Goal: Task Accomplishment & Management: Complete application form

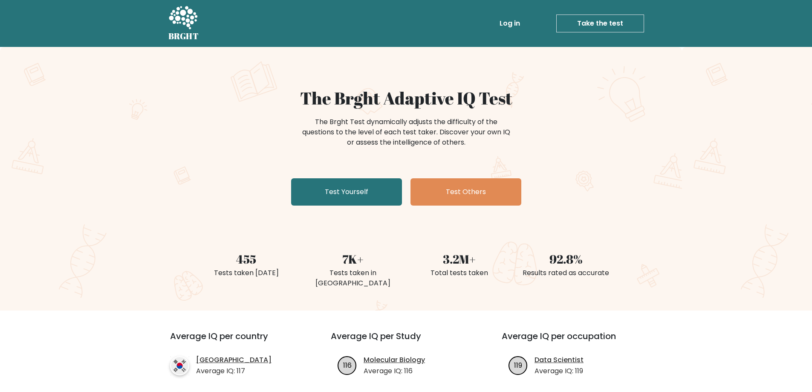
drag, startPoint x: 329, startPoint y: 97, endPoint x: 478, endPoint y: 139, distance: 155.0
click at [478, 139] on div "The Brght Adaptive IQ Test The Brght Test dynamically adjusts the difficulty of…" at bounding box center [406, 148] width 426 height 121
click at [478, 139] on div "The Brght Test dynamically adjusts the difficulty of the questions to the level…" at bounding box center [406, 132] width 213 height 31
drag, startPoint x: 358, startPoint y: 99, endPoint x: 448, endPoint y: 146, distance: 102.0
click at [448, 146] on div "The Brght Adaptive IQ Test The Brght Test dynamically adjusts the difficulty of…" at bounding box center [406, 148] width 426 height 121
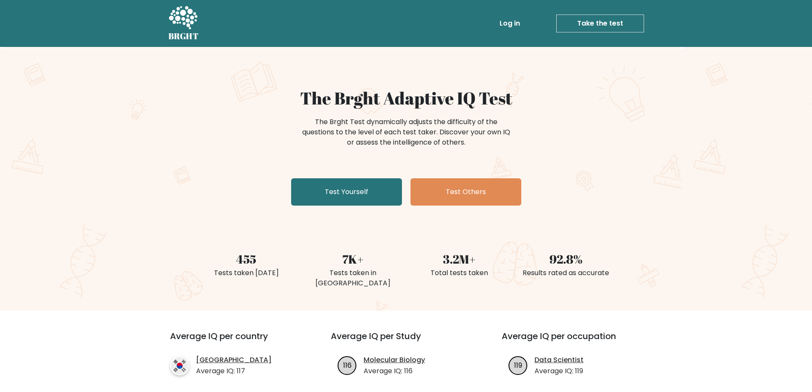
click at [448, 146] on div "The Brght Test dynamically adjusts the difficulty of the questions to the level…" at bounding box center [406, 132] width 213 height 31
click at [347, 191] on link "Test Yourself" at bounding box center [346, 191] width 111 height 27
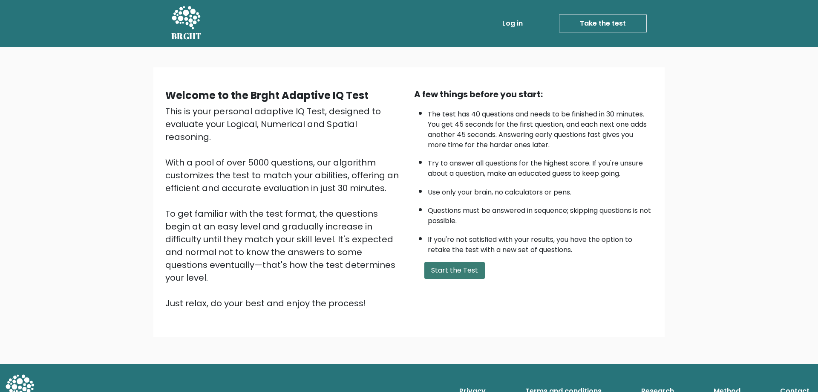
click at [445, 270] on button "Start the Test" at bounding box center [455, 270] width 61 height 17
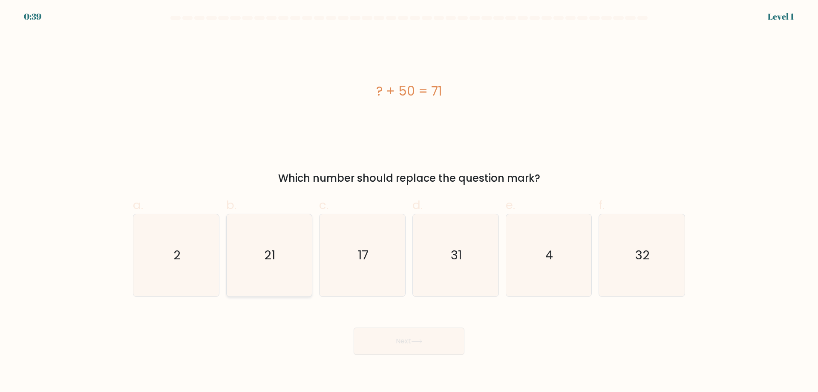
click at [270, 245] on icon "21" at bounding box center [269, 255] width 82 height 82
click at [409, 202] on input "b. 21" at bounding box center [409, 199] width 0 height 6
radio input "true"
click at [402, 346] on button "Next" at bounding box center [409, 340] width 111 height 27
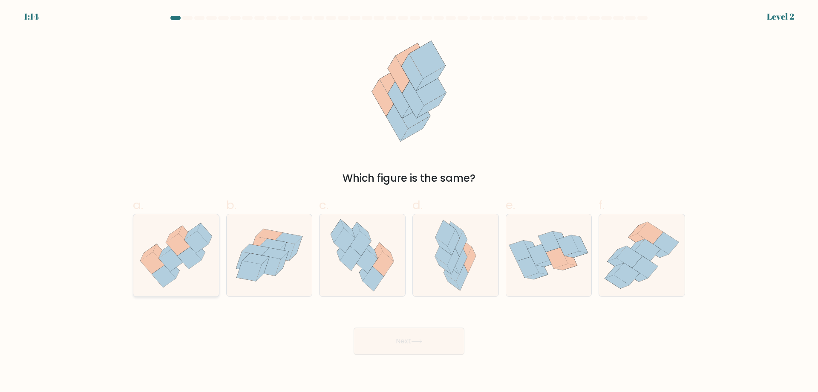
click at [172, 252] on icon at bounding box center [171, 260] width 24 height 22
click at [409, 202] on input "a." at bounding box center [409, 199] width 0 height 6
radio input "true"
click at [394, 338] on button "Next" at bounding box center [409, 340] width 111 height 27
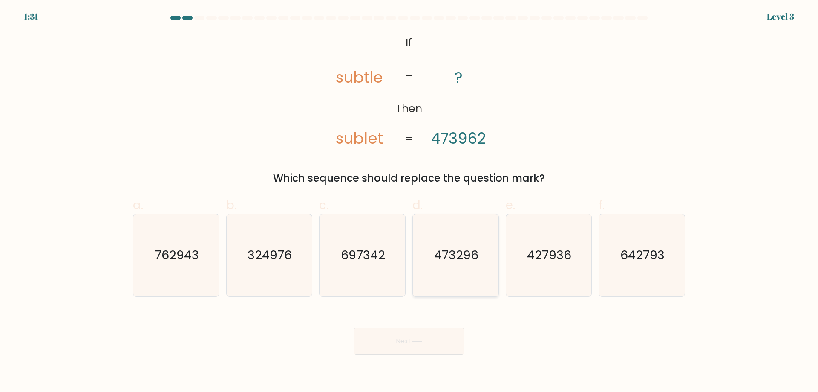
click at [442, 244] on icon "473296" at bounding box center [456, 255] width 82 height 82
click at [410, 202] on input "d. 473296" at bounding box center [409, 199] width 0 height 6
radio input "true"
click at [405, 341] on button "Next" at bounding box center [409, 340] width 111 height 27
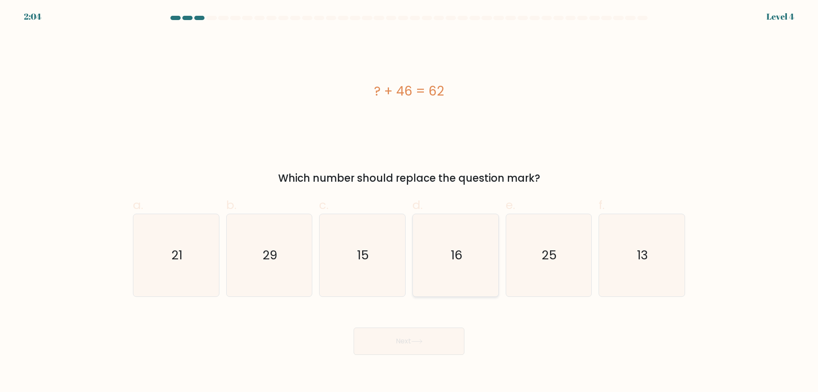
click at [454, 250] on text "16" at bounding box center [457, 254] width 12 height 17
click at [410, 202] on input "d. 16" at bounding box center [409, 199] width 0 height 6
radio input "true"
click at [425, 338] on button "Next" at bounding box center [409, 340] width 111 height 27
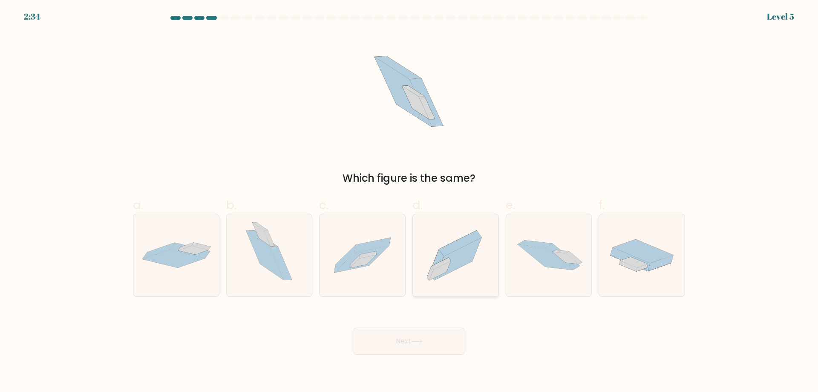
click at [454, 252] on icon at bounding box center [458, 259] width 47 height 42
click at [410, 202] on input "d." at bounding box center [409, 199] width 0 height 6
radio input "true"
click at [429, 338] on button "Next" at bounding box center [409, 340] width 111 height 27
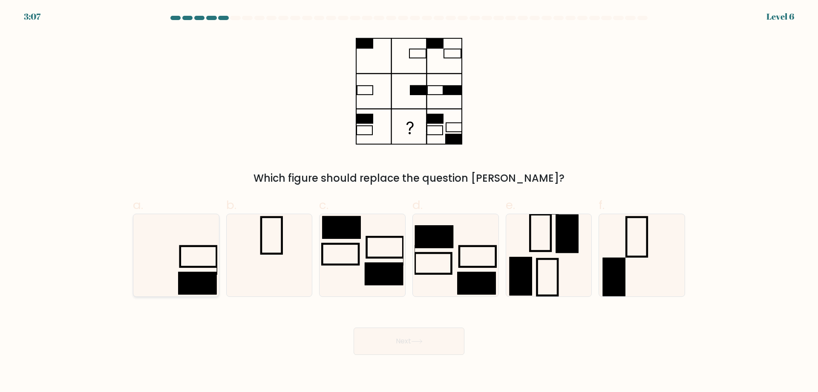
click at [192, 276] on rect at bounding box center [197, 283] width 38 height 23
click at [409, 202] on input "a." at bounding box center [409, 199] width 0 height 6
radio input "true"
click at [385, 338] on button "Next" at bounding box center [409, 340] width 111 height 27
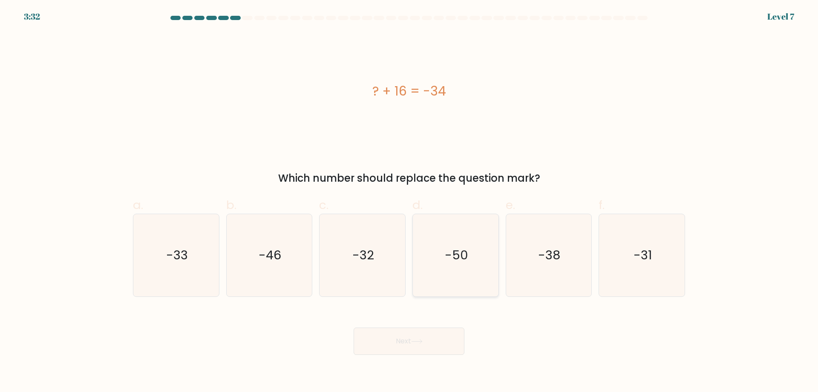
click at [456, 253] on text "-50" at bounding box center [456, 254] width 23 height 17
click at [410, 202] on input "d. -50" at bounding box center [409, 199] width 0 height 6
radio input "true"
click at [408, 339] on button "Next" at bounding box center [409, 340] width 111 height 27
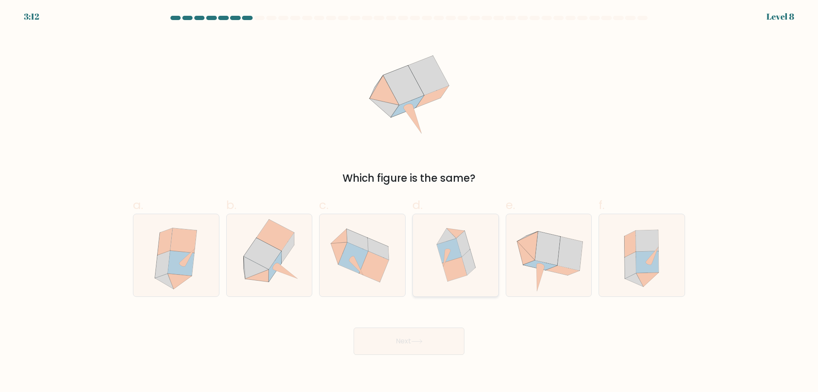
click at [456, 248] on icon at bounding box center [449, 250] width 25 height 24
click at [410, 202] on input "d." at bounding box center [409, 199] width 0 height 6
radio input "true"
click at [414, 343] on icon at bounding box center [417, 341] width 12 height 5
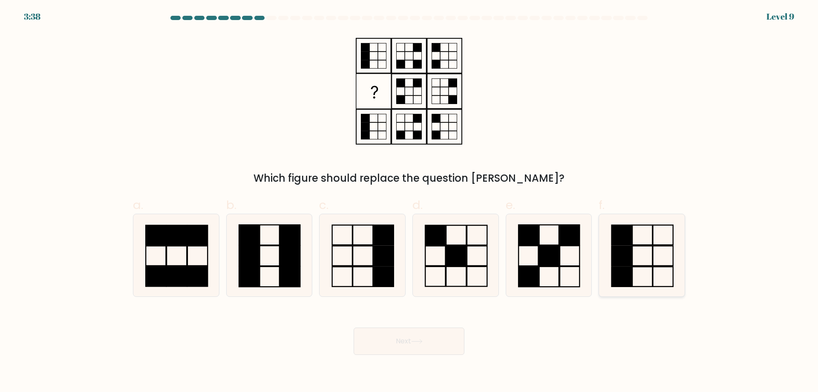
click at [626, 243] on rect at bounding box center [622, 235] width 20 height 20
click at [410, 202] on input "f." at bounding box center [409, 199] width 0 height 6
radio input "true"
click at [407, 340] on button "Next" at bounding box center [409, 340] width 111 height 27
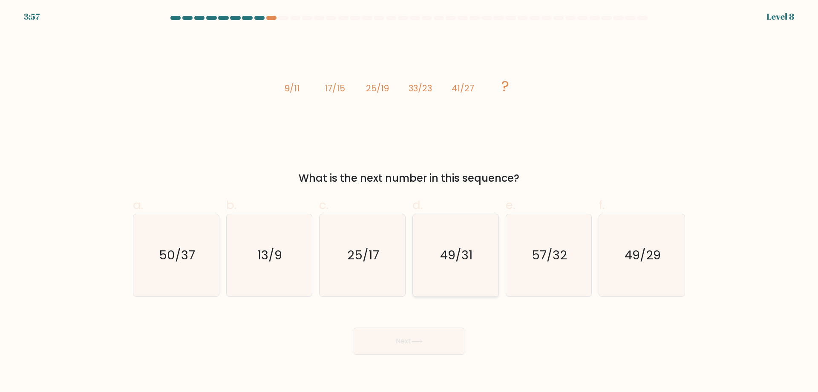
click at [450, 251] on text "49/31" at bounding box center [456, 254] width 32 height 17
click at [410, 202] on input "d. 49/31" at bounding box center [409, 199] width 0 height 6
radio input "true"
click at [420, 342] on icon at bounding box center [417, 341] width 12 height 5
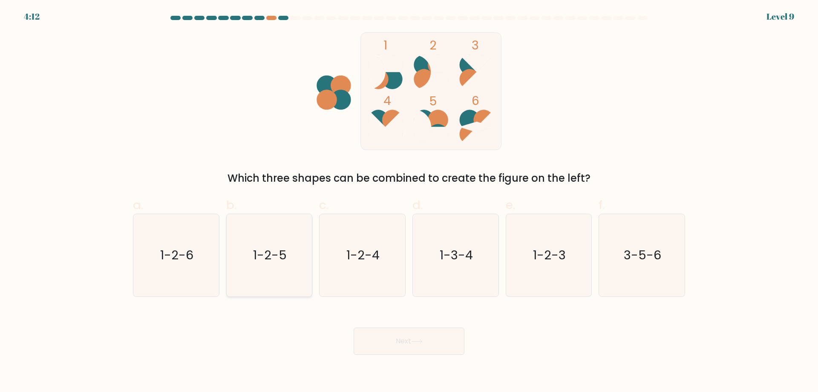
click at [261, 252] on text "1-2-5" at bounding box center [270, 254] width 34 height 17
click at [409, 202] on input "b. 1-2-5" at bounding box center [409, 199] width 0 height 6
radio input "true"
click at [377, 339] on button "Next" at bounding box center [409, 340] width 111 height 27
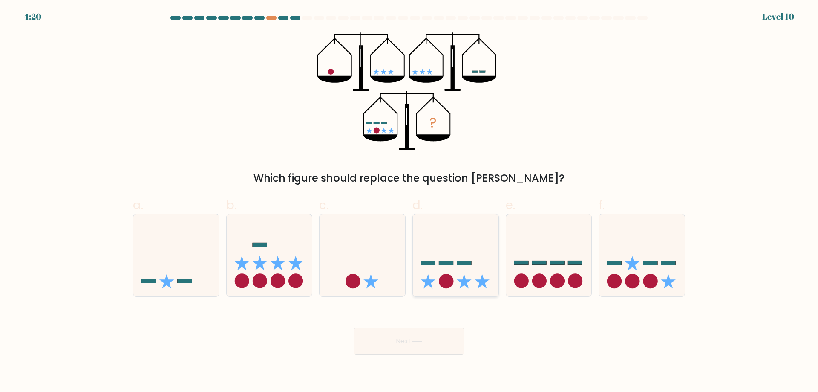
click at [461, 266] on icon at bounding box center [456, 255] width 86 height 71
click at [410, 202] on input "d." at bounding box center [409, 199] width 0 height 6
radio input "true"
click at [413, 339] on button "Next" at bounding box center [409, 340] width 111 height 27
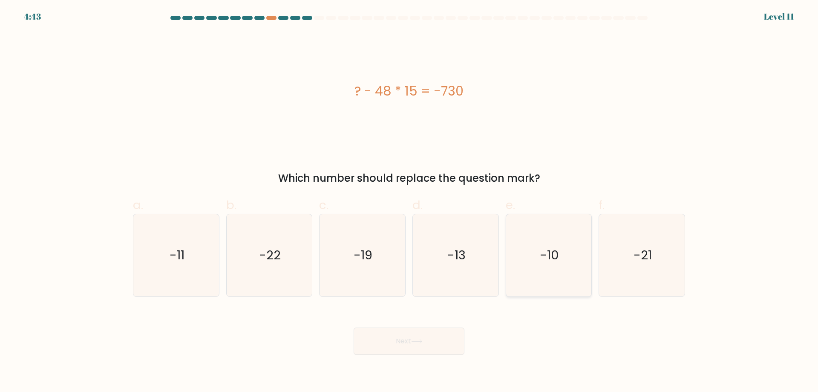
click at [552, 249] on text "-10" at bounding box center [549, 254] width 19 height 17
click at [410, 202] on input "e. -10" at bounding box center [409, 199] width 0 height 6
radio input "true"
click at [423, 340] on icon at bounding box center [417, 341] width 12 height 5
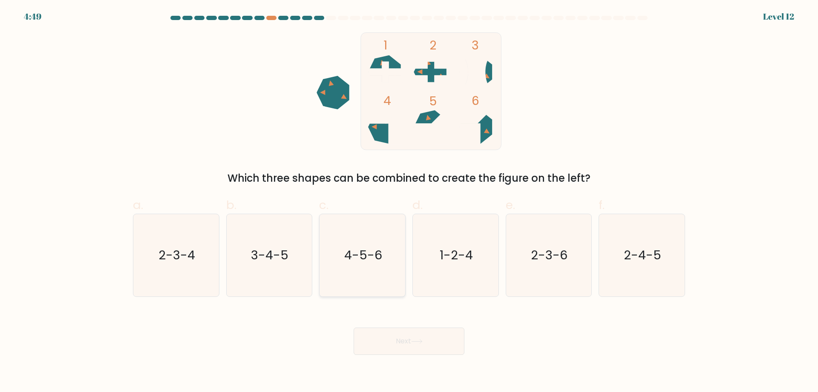
click at [353, 238] on icon "4-5-6" at bounding box center [362, 255] width 82 height 82
click at [409, 202] on input "c. 4-5-6" at bounding box center [409, 199] width 0 height 6
radio input "true"
click at [433, 344] on button "Next" at bounding box center [409, 340] width 111 height 27
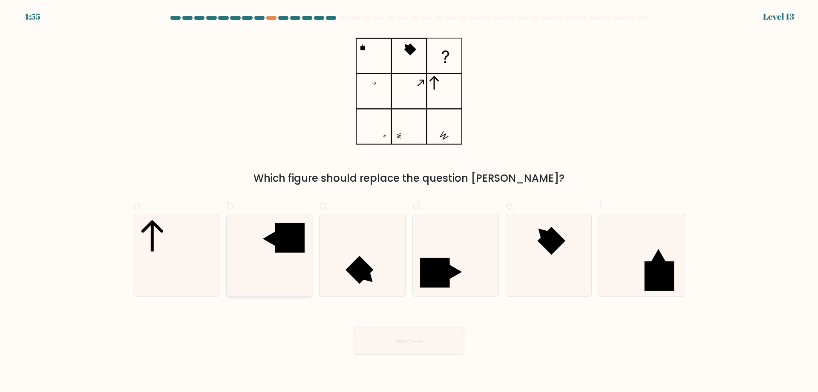
click at [263, 246] on icon at bounding box center [269, 255] width 82 height 82
click at [409, 202] on input "b." at bounding box center [409, 199] width 0 height 6
radio input "true"
click at [407, 342] on button "Next" at bounding box center [409, 340] width 111 height 27
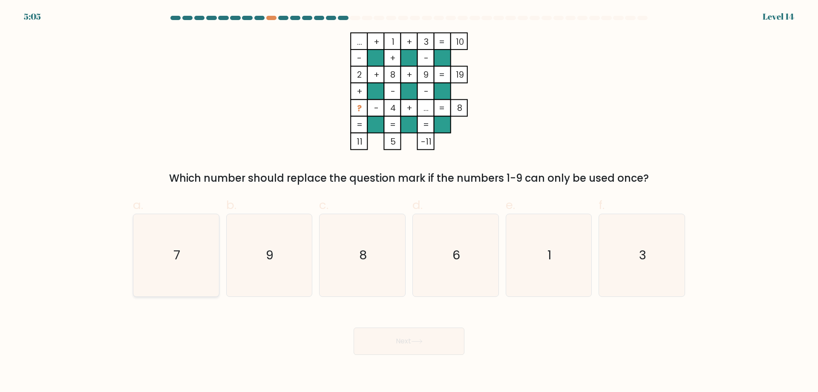
click at [178, 247] on text "7" at bounding box center [176, 254] width 7 height 17
click at [409, 202] on input "a. 7" at bounding box center [409, 199] width 0 height 6
radio input "true"
click at [406, 347] on button "Next" at bounding box center [409, 340] width 111 height 27
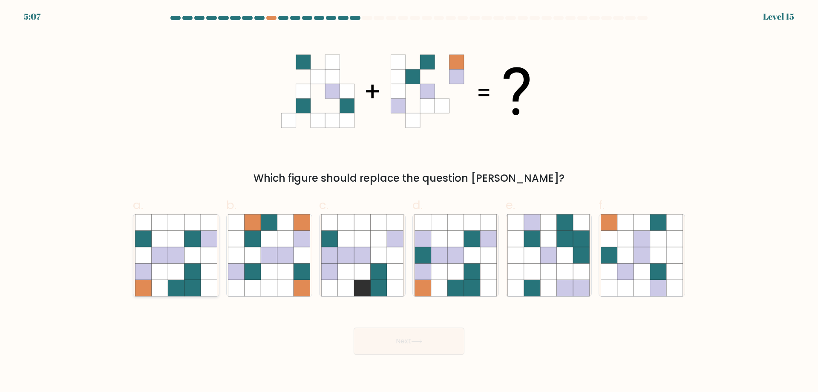
click at [166, 251] on icon at bounding box center [160, 255] width 16 height 16
click at [409, 202] on input "a." at bounding box center [409, 199] width 0 height 6
radio input "true"
click at [414, 340] on icon at bounding box center [417, 341] width 12 height 5
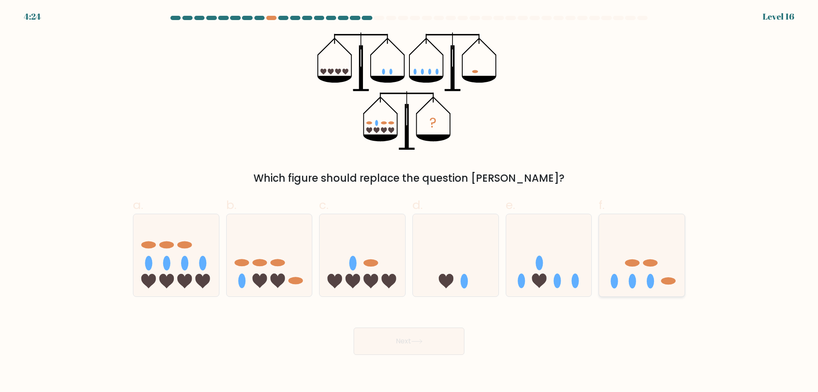
click at [637, 253] on icon at bounding box center [642, 255] width 86 height 71
click at [410, 202] on input "f." at bounding box center [409, 199] width 0 height 6
radio input "true"
click at [399, 343] on button "Next" at bounding box center [409, 340] width 111 height 27
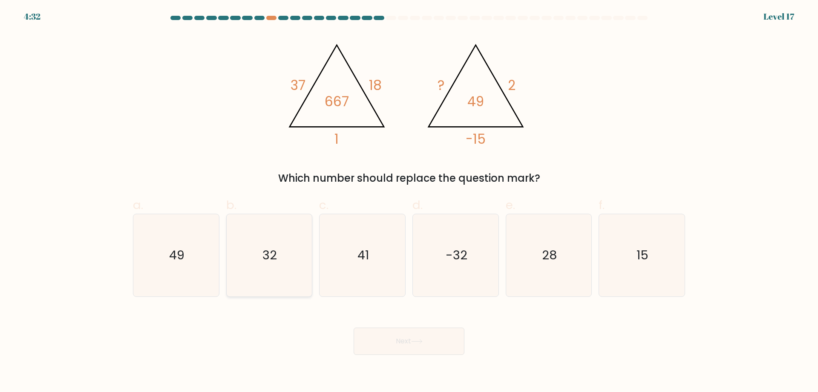
click at [257, 239] on icon "32" at bounding box center [269, 255] width 82 height 82
click at [409, 202] on input "b. 32" at bounding box center [409, 199] width 0 height 6
radio input "true"
click at [402, 341] on button "Next" at bounding box center [409, 340] width 111 height 27
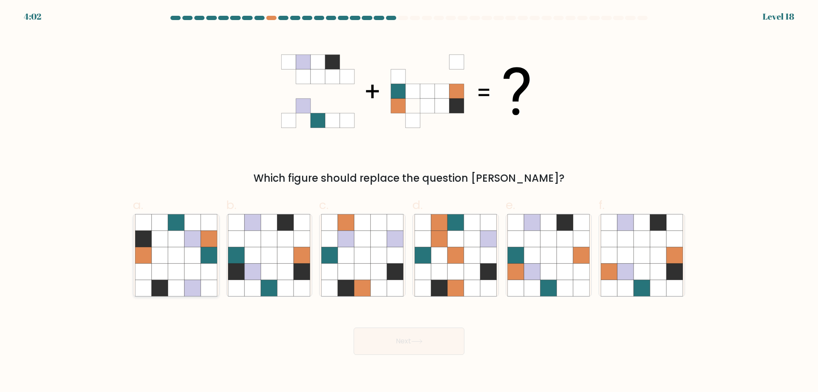
click at [175, 253] on icon at bounding box center [176, 255] width 16 height 16
click at [409, 202] on input "a." at bounding box center [409, 199] width 0 height 6
radio input "true"
click at [420, 342] on icon at bounding box center [417, 341] width 12 height 5
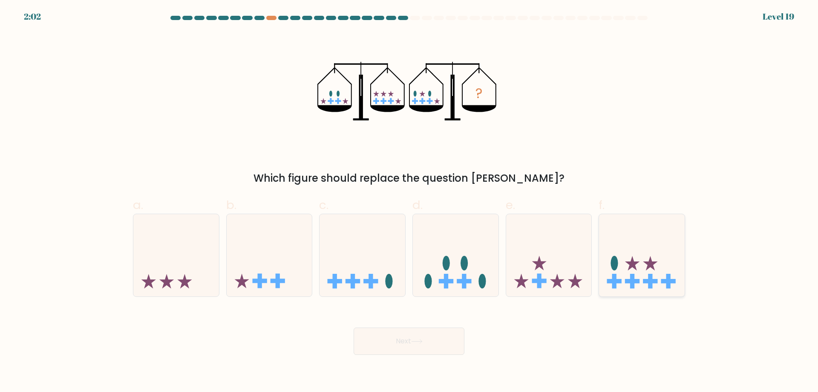
click at [659, 251] on icon at bounding box center [642, 255] width 86 height 71
click at [410, 202] on input "f." at bounding box center [409, 199] width 0 height 6
radio input "true"
click at [438, 339] on button "Next" at bounding box center [409, 340] width 111 height 27
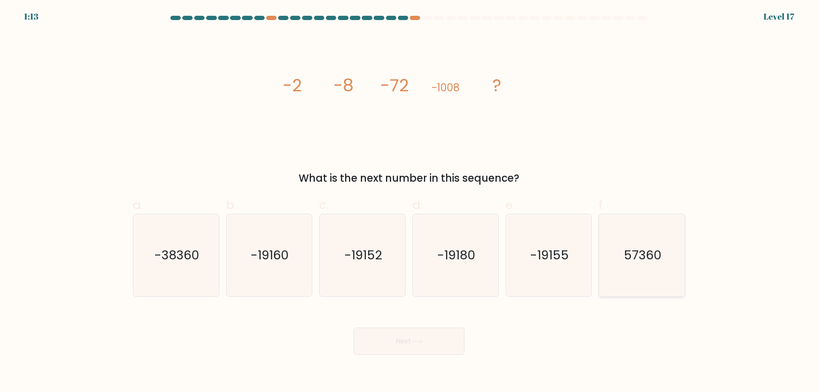
click at [630, 255] on text "57360" at bounding box center [643, 254] width 38 height 17
click at [410, 202] on input "f. 57360" at bounding box center [409, 199] width 0 height 6
radio input "true"
click at [434, 338] on button "Next" at bounding box center [409, 340] width 111 height 27
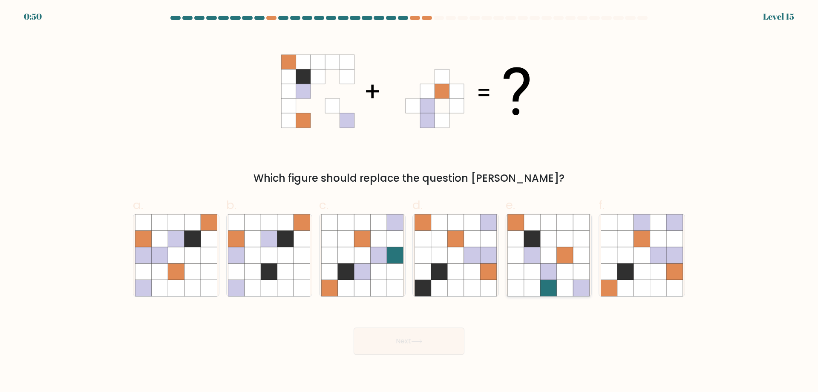
click at [524, 268] on icon at bounding box center [516, 271] width 16 height 16
click at [410, 202] on input "e." at bounding box center [409, 199] width 0 height 6
radio input "true"
click at [414, 343] on icon at bounding box center [417, 341] width 12 height 5
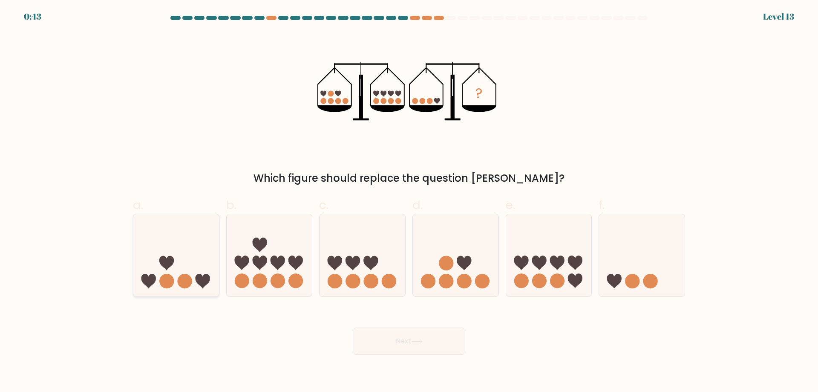
click at [170, 255] on icon at bounding box center [176, 255] width 86 height 71
click at [409, 202] on input "a." at bounding box center [409, 199] width 0 height 6
radio input "true"
click at [429, 336] on button "Next" at bounding box center [409, 340] width 111 height 27
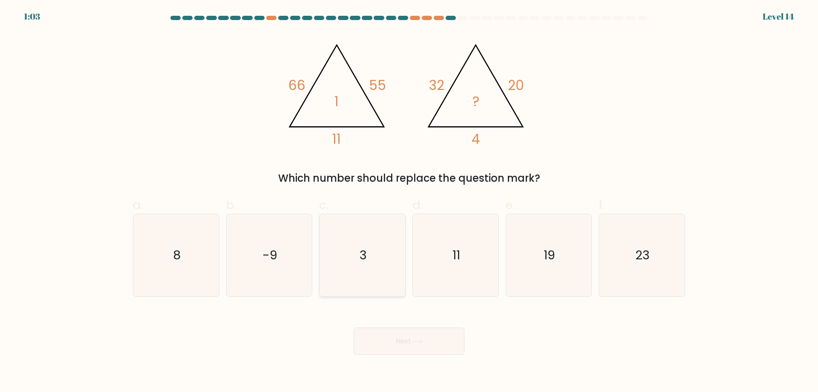
click at [364, 254] on text "3" at bounding box center [363, 254] width 7 height 17
click at [409, 202] on input "c. 3" at bounding box center [409, 199] width 0 height 6
radio input "true"
click at [408, 335] on button "Next" at bounding box center [409, 340] width 111 height 27
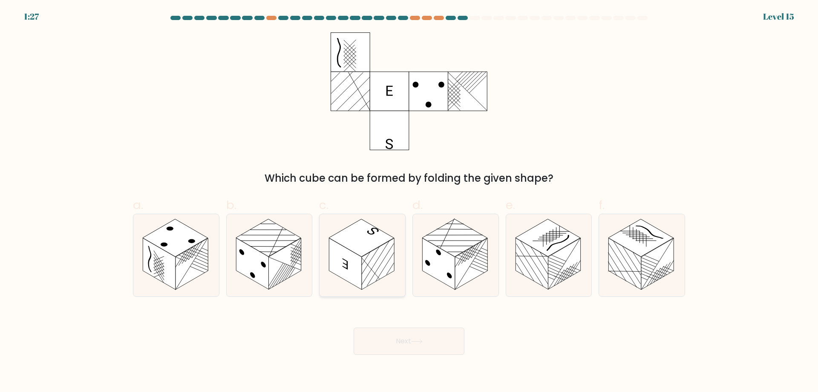
click at [357, 252] on rect at bounding box center [361, 238] width 65 height 38
click at [409, 202] on input "c." at bounding box center [409, 199] width 0 height 6
radio input "true"
click at [396, 342] on button "Next" at bounding box center [409, 340] width 111 height 27
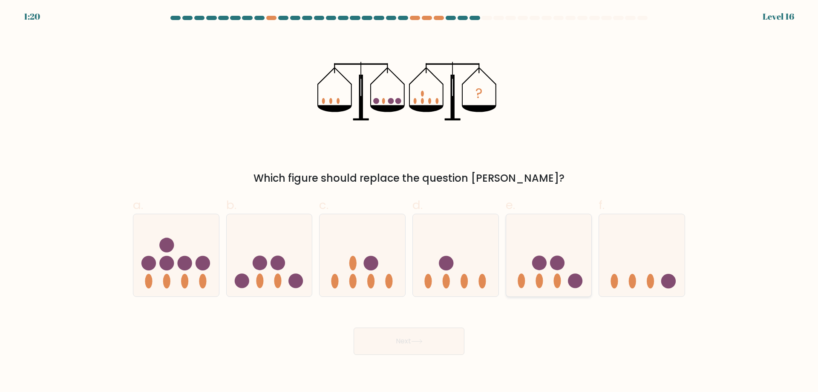
click at [551, 254] on icon at bounding box center [549, 255] width 86 height 71
click at [410, 202] on input "e." at bounding box center [409, 199] width 0 height 6
radio input "true"
click at [404, 349] on button "Next" at bounding box center [409, 340] width 111 height 27
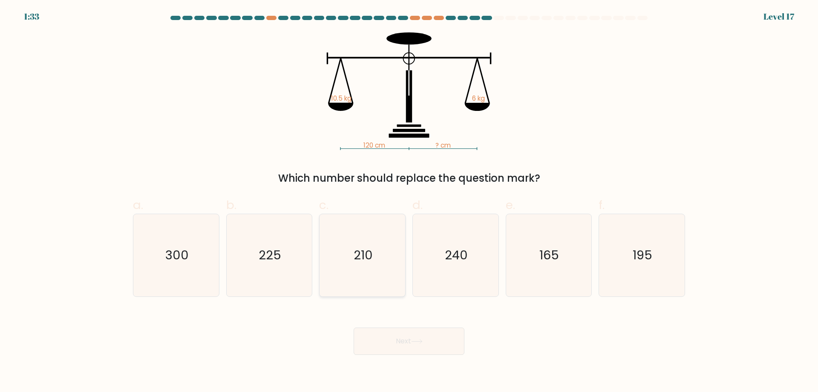
click at [363, 249] on text "210" at bounding box center [363, 254] width 19 height 17
click at [409, 202] on input "c. 210" at bounding box center [409, 199] width 0 height 6
radio input "true"
click at [393, 338] on button "Next" at bounding box center [409, 340] width 111 height 27
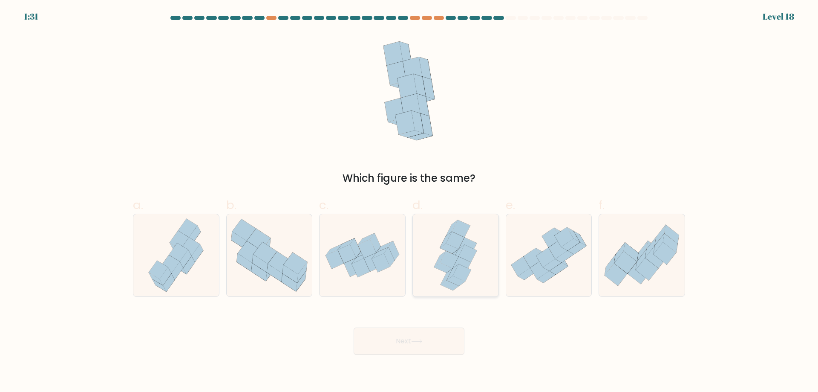
click at [427, 234] on div at bounding box center [456, 255] width 87 height 83
click at [410, 202] on input "d." at bounding box center [409, 199] width 0 height 6
radio input "true"
click at [422, 348] on button "Next" at bounding box center [409, 340] width 111 height 27
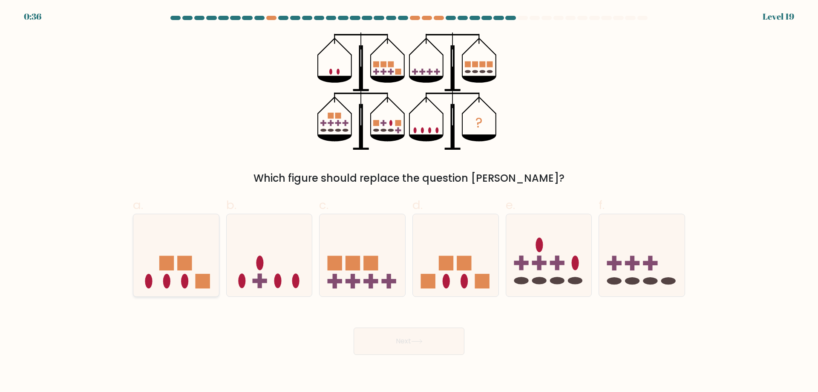
click at [190, 255] on icon at bounding box center [176, 255] width 86 height 71
click at [409, 202] on input "a." at bounding box center [409, 199] width 0 height 6
radio input "true"
click at [413, 340] on button "Next" at bounding box center [409, 340] width 111 height 27
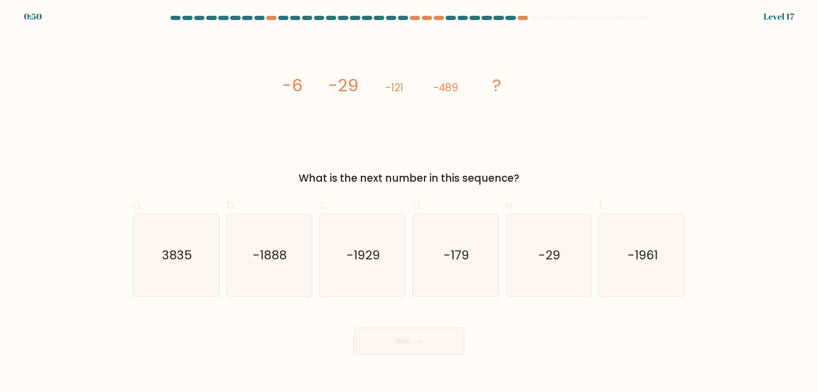
click at [416, 156] on div "image/svg+xml -6 -29 -121 -489 ? What is the next number in this sequence?" at bounding box center [409, 108] width 563 height 153
drag, startPoint x: 289, startPoint y: 85, endPoint x: 318, endPoint y: 84, distance: 28.6
click at [315, 84] on icon "image/svg+xml -6 -29 -121 -489 ?" at bounding box center [409, 91] width 256 height 118
drag, startPoint x: 336, startPoint y: 84, endPoint x: 373, endPoint y: 86, distance: 36.7
click at [373, 86] on icon "image/svg+xml -6 -29 -121 -489 ?" at bounding box center [409, 91] width 256 height 118
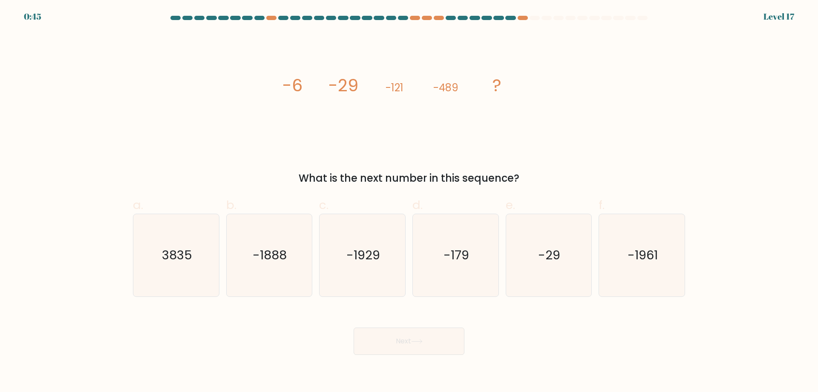
click at [401, 88] on tspan "-121" at bounding box center [395, 88] width 18 height 14
drag, startPoint x: 436, startPoint y: 87, endPoint x: 470, endPoint y: 87, distance: 33.7
click at [470, 87] on icon "image/svg+xml -6 -29 -121 -489 ?" at bounding box center [409, 91] width 256 height 118
click at [465, 89] on icon "image/svg+xml -6 -29 -121 -489 ?" at bounding box center [409, 91] width 256 height 118
click at [634, 271] on icon "-1961" at bounding box center [642, 255] width 82 height 82
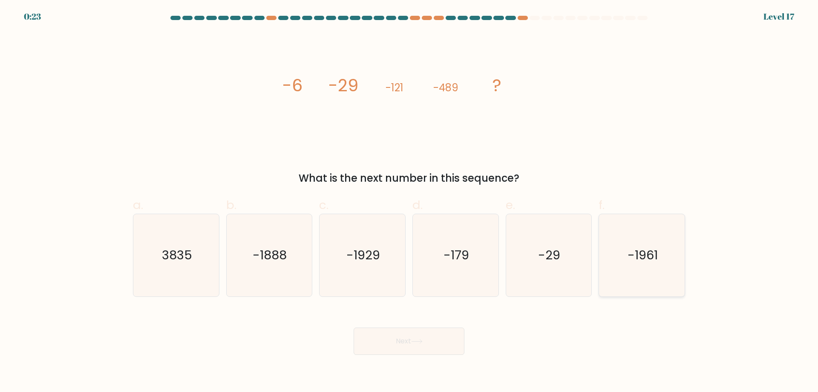
click at [410, 202] on input "f. -1961" at bounding box center [409, 199] width 0 height 6
radio input "true"
click at [430, 338] on button "Next" at bounding box center [409, 340] width 111 height 27
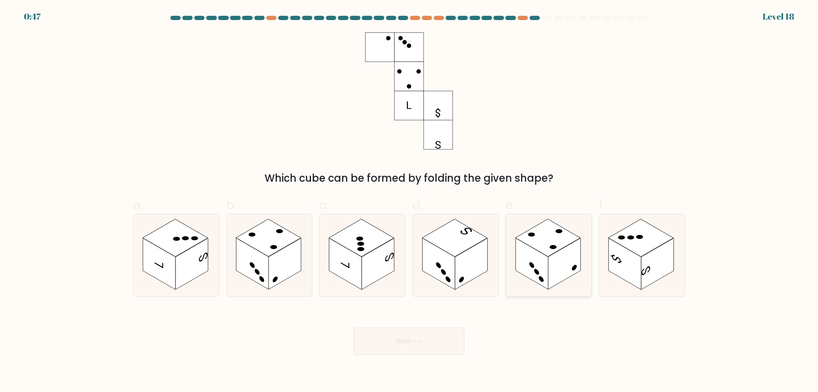
click at [540, 243] on rect at bounding box center [548, 238] width 65 height 38
click at [410, 202] on input "e." at bounding box center [409, 199] width 0 height 6
radio input "true"
click at [416, 338] on button "Next" at bounding box center [409, 340] width 111 height 27
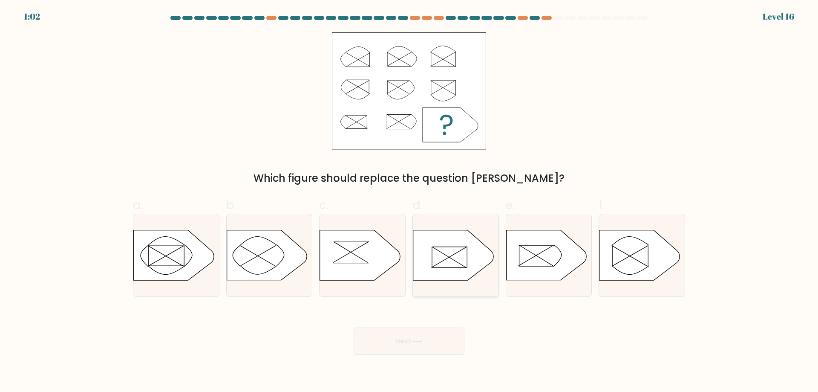
click at [448, 248] on icon at bounding box center [453, 255] width 80 height 50
click at [410, 202] on input "d." at bounding box center [409, 199] width 0 height 6
radio input "true"
click at [409, 341] on button "Next" at bounding box center [409, 340] width 111 height 27
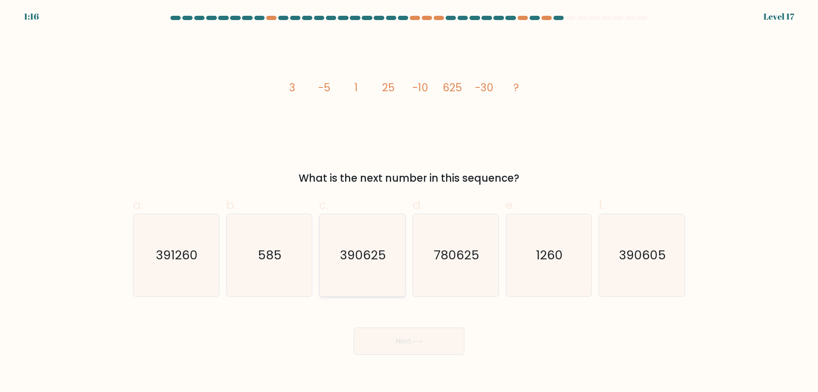
click at [359, 244] on icon "390625" at bounding box center [362, 255] width 82 height 82
click at [409, 202] on input "c. 390625" at bounding box center [409, 199] width 0 height 6
radio input "true"
click at [404, 334] on button "Next" at bounding box center [409, 340] width 111 height 27
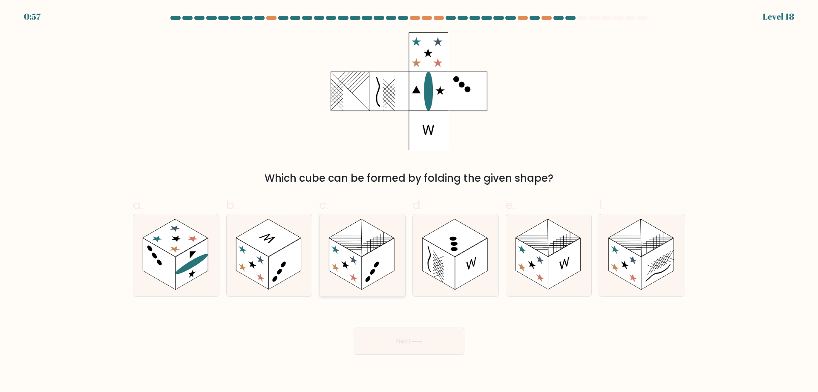
click at [375, 254] on rect at bounding box center [378, 264] width 32 height 52
click at [409, 202] on input "c." at bounding box center [409, 199] width 0 height 6
radio input "true"
click at [405, 333] on button "Next" at bounding box center [409, 340] width 111 height 27
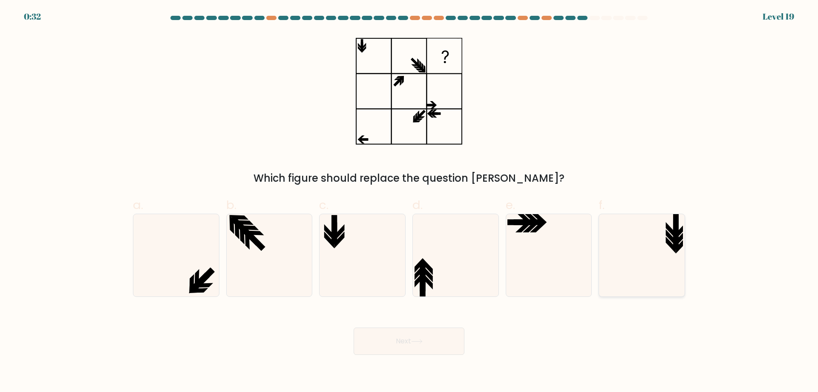
click at [668, 233] on icon at bounding box center [671, 237] width 10 height 17
click at [410, 202] on input "f." at bounding box center [409, 199] width 0 height 6
radio input "true"
click at [413, 339] on button "Next" at bounding box center [409, 340] width 111 height 27
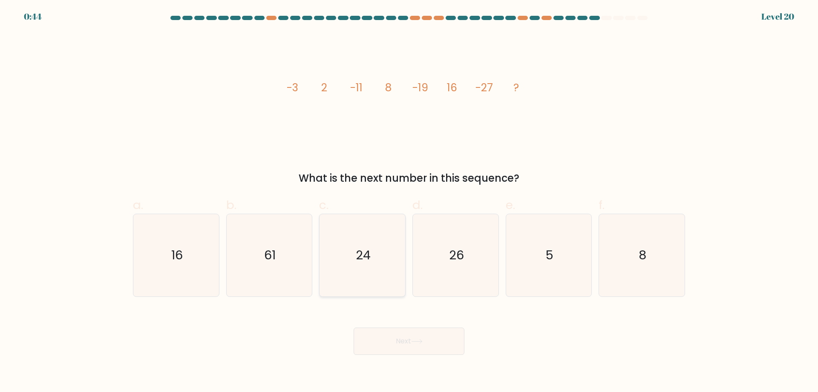
click at [355, 249] on icon "24" at bounding box center [362, 255] width 82 height 82
click at [409, 202] on input "c. 24" at bounding box center [409, 199] width 0 height 6
radio input "true"
click at [399, 334] on button "Next" at bounding box center [409, 340] width 111 height 27
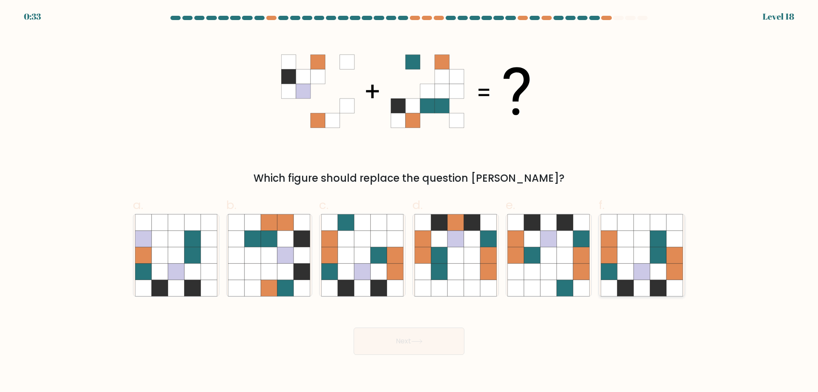
click at [649, 256] on icon at bounding box center [642, 255] width 16 height 16
click at [410, 202] on input "f." at bounding box center [409, 199] width 0 height 6
radio input "true"
click at [402, 345] on button "Next" at bounding box center [409, 340] width 111 height 27
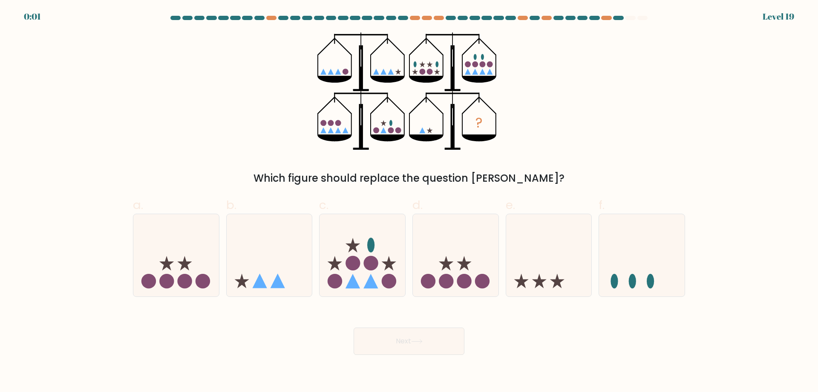
drag, startPoint x: 643, startPoint y: 274, endPoint x: 558, endPoint y: 322, distance: 98.5
click at [643, 273] on icon at bounding box center [642, 255] width 86 height 71
click at [410, 202] on input "f." at bounding box center [409, 199] width 0 height 6
radio input "true"
click at [423, 341] on icon at bounding box center [417, 341] width 12 height 5
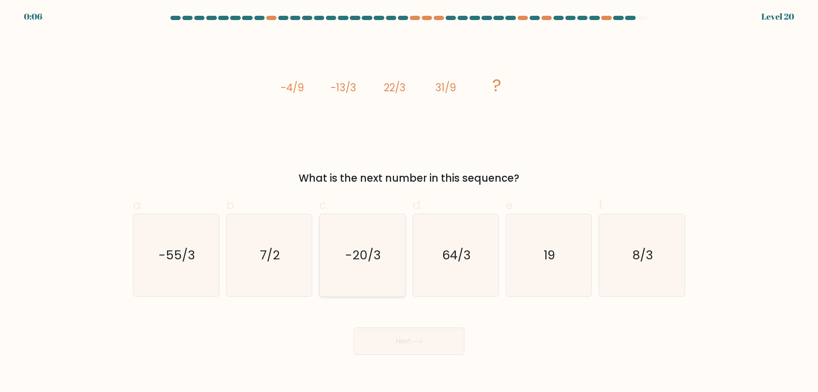
click at [362, 266] on icon "-20/3" at bounding box center [362, 255] width 82 height 82
click at [409, 202] on input "c. -20/3" at bounding box center [409, 199] width 0 height 6
radio input "true"
click at [418, 342] on icon at bounding box center [417, 341] width 12 height 5
click at [413, 342] on button "Next" at bounding box center [409, 340] width 111 height 27
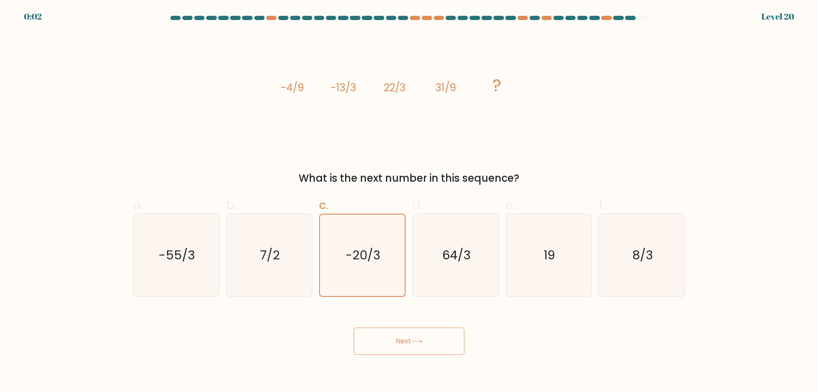
click at [413, 342] on button "Next" at bounding box center [409, 340] width 111 height 27
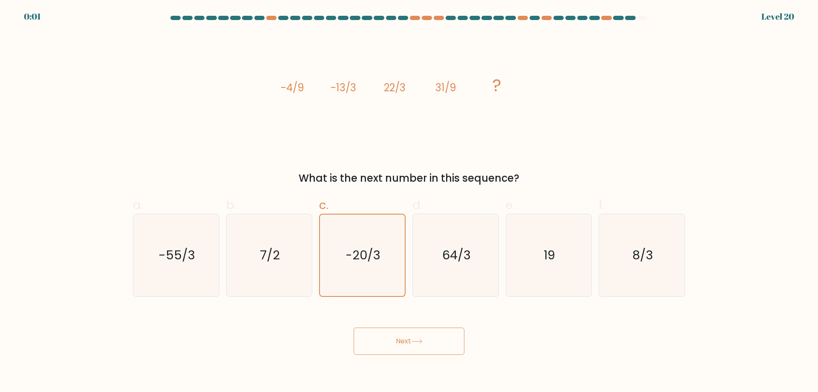
click at [413, 342] on button "Next" at bounding box center [409, 340] width 111 height 27
click at [413, 341] on button "Next" at bounding box center [409, 340] width 111 height 27
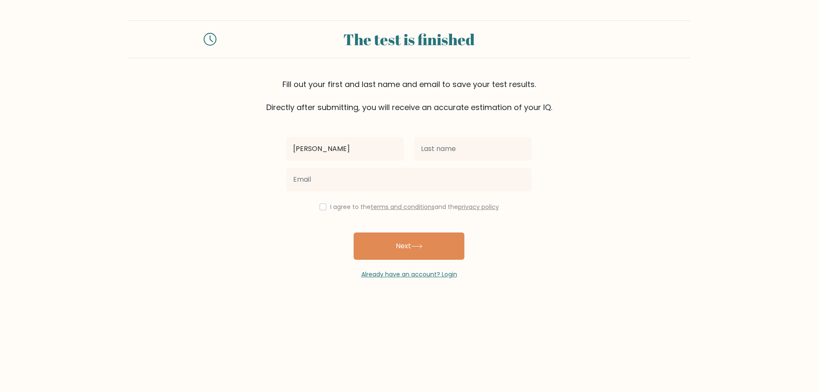
type input "[PERSON_NAME]"
type input "Aguiar"
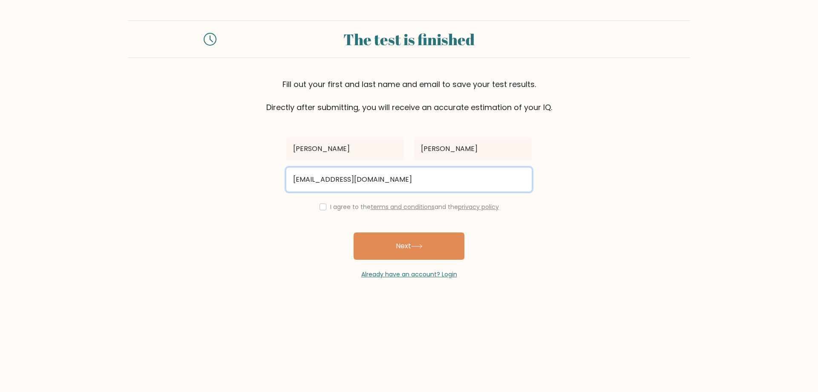
type input "pedromiguelsaguiar@gmail.com"
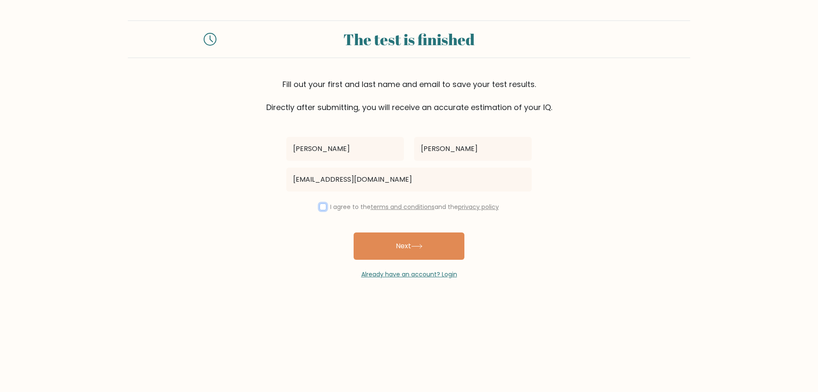
click at [320, 208] on input "checkbox" at bounding box center [323, 206] width 7 height 7
checkbox input "true"
click at [395, 246] on button "Next" at bounding box center [409, 245] width 111 height 27
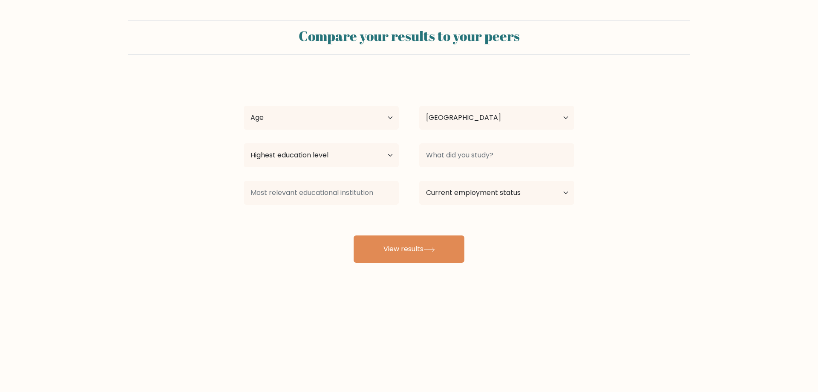
select select "PT"
click at [337, 127] on select "Age Under 18 years old 18-24 years old 25-34 years old 35-44 years old 45-54 ye…" at bounding box center [321, 118] width 155 height 24
select select "25_34"
click at [244, 106] on select "Age Under 18 years old 18-24 years old 25-34 years old 35-44 years old 45-54 ye…" at bounding box center [321, 118] width 155 height 24
click at [354, 157] on select "Highest education level No schooling Primary Lower Secondary Upper Secondary Oc…" at bounding box center [321, 155] width 155 height 24
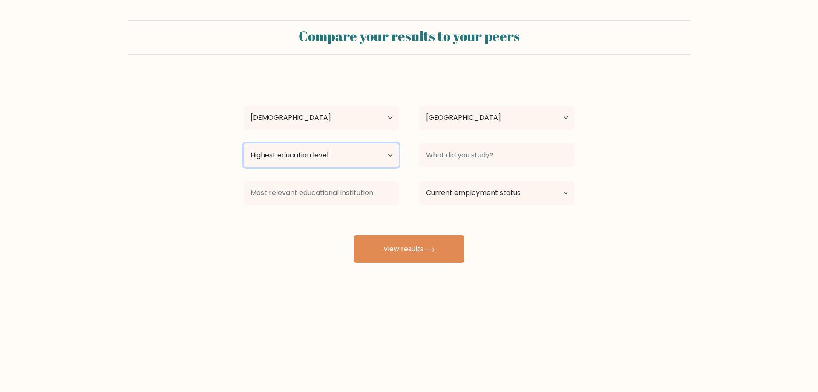
select select "masters_degree"
click at [244, 143] on select "Highest education level No schooling Primary Lower Secondary Upper Secondary Oc…" at bounding box center [321, 155] width 155 height 24
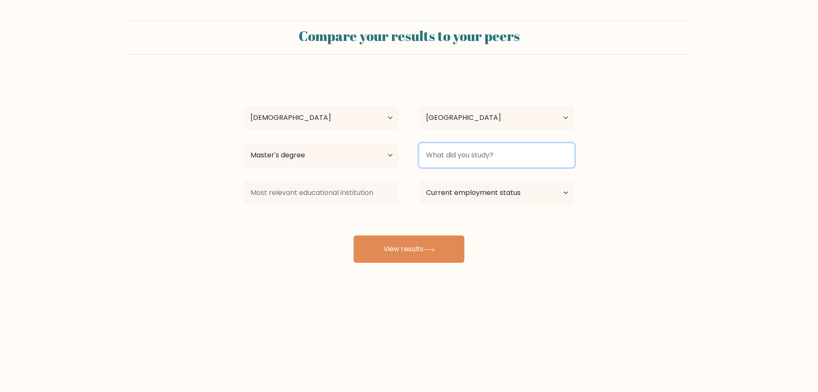
click at [434, 166] on input at bounding box center [496, 155] width 155 height 24
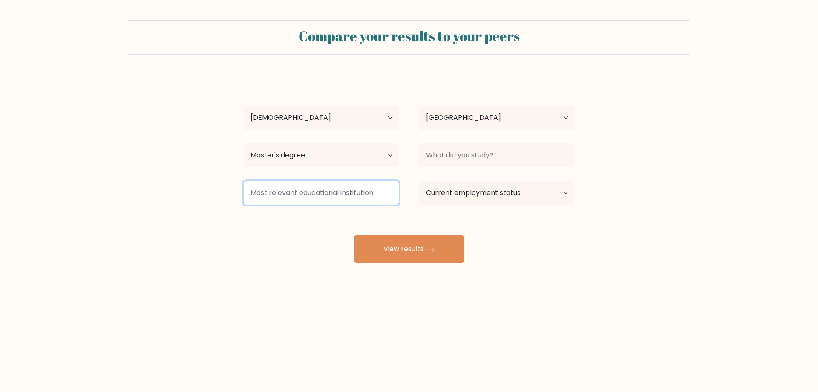
click at [336, 195] on input at bounding box center [321, 193] width 155 height 24
click at [453, 191] on select "Current employment status Employed Student Retired Other / prefer not to answer" at bounding box center [496, 193] width 155 height 24
select select "employed"
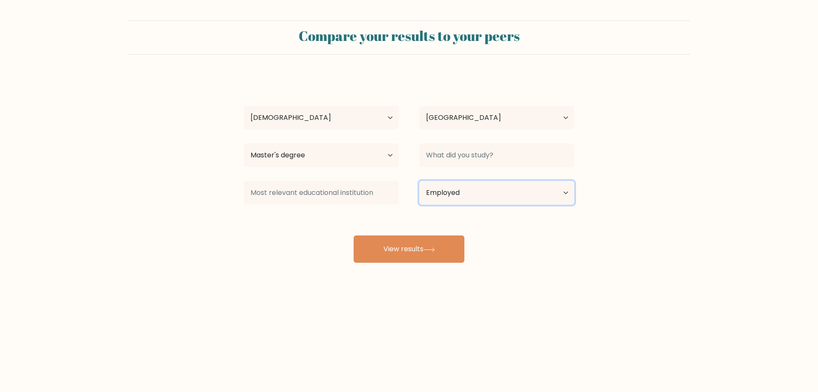
click at [419, 181] on select "Current employment status Employed Student Retired Other / prefer not to answer" at bounding box center [496, 193] width 155 height 24
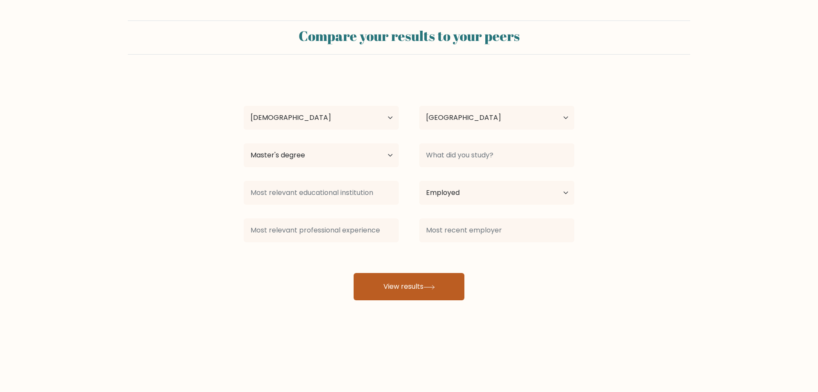
click at [402, 284] on button "View results" at bounding box center [409, 286] width 111 height 27
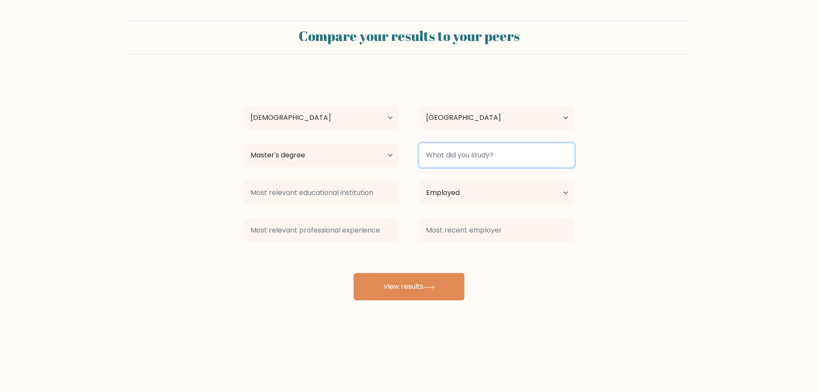
click at [445, 155] on input at bounding box center [496, 155] width 155 height 24
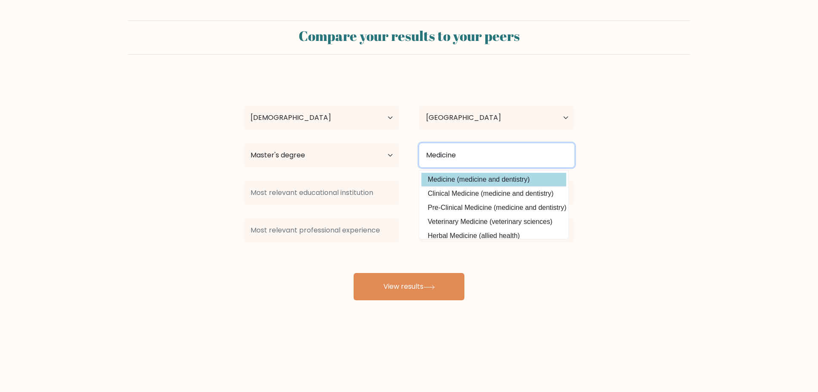
type input "Medicine"
click at [445, 177] on option "Medicine (medicine and dentistry)" at bounding box center [494, 180] width 145 height 14
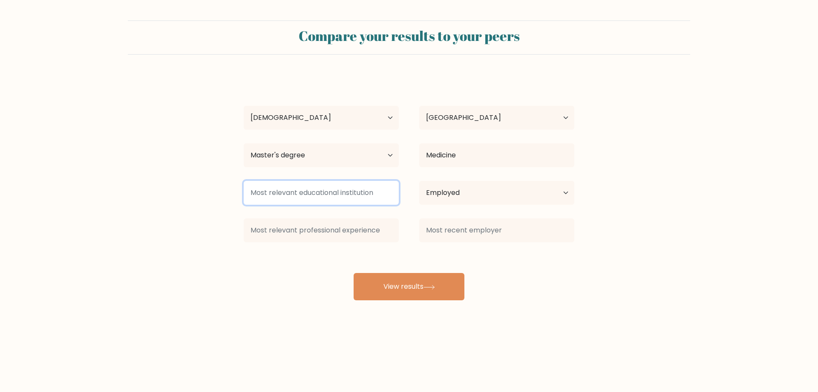
click at [324, 194] on input at bounding box center [321, 193] width 155 height 24
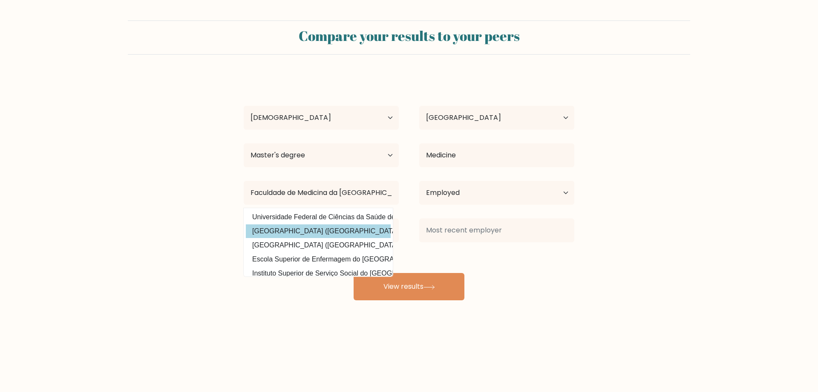
click at [312, 229] on option "Universidade do Porto (Portugal)" at bounding box center [318, 231] width 145 height 14
type input "[GEOGRAPHIC_DATA]"
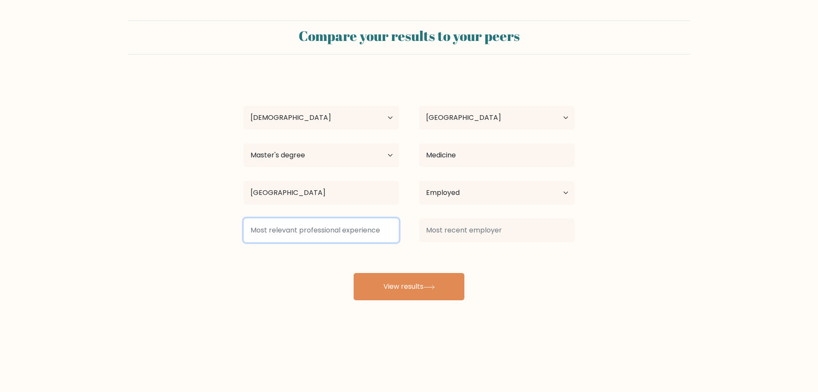
click at [318, 230] on input at bounding box center [321, 230] width 155 height 24
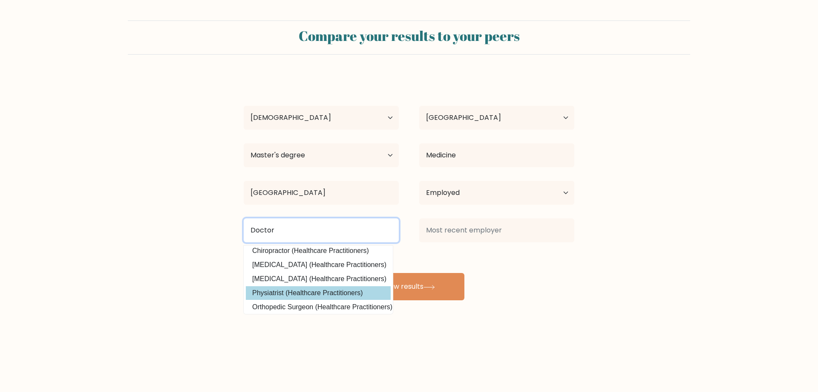
scroll to position [83, 0]
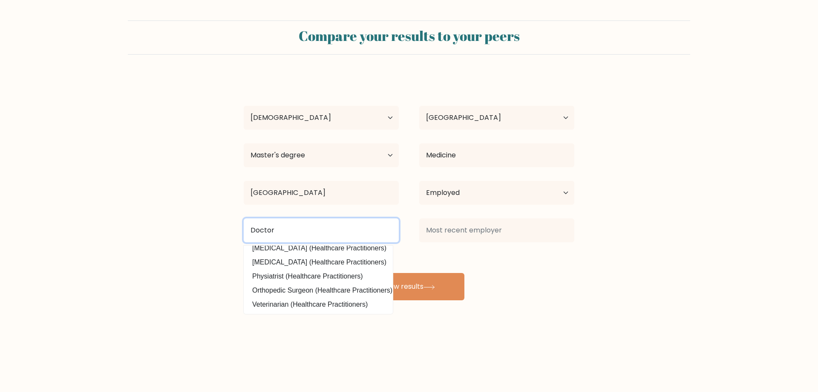
drag, startPoint x: 286, startPoint y: 227, endPoint x: 231, endPoint y: 229, distance: 55.5
click at [231, 229] on form "Compare your results to your peers Pedro Aguiar Age Under 18 years old 18-24 ye…" at bounding box center [409, 160] width 818 height 280
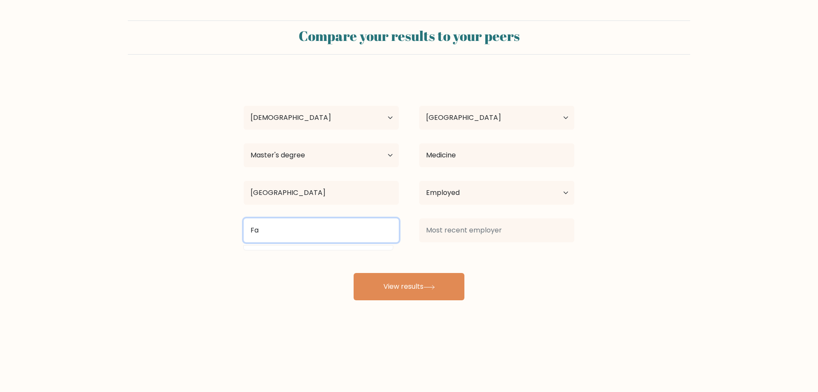
scroll to position [0, 0]
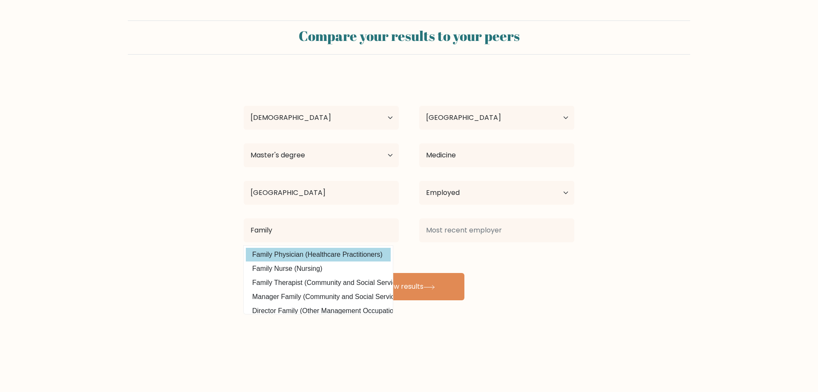
click at [286, 257] on option "Family Physician (Healthcare Practitioners)" at bounding box center [318, 255] width 145 height 14
type input "Family Physician"
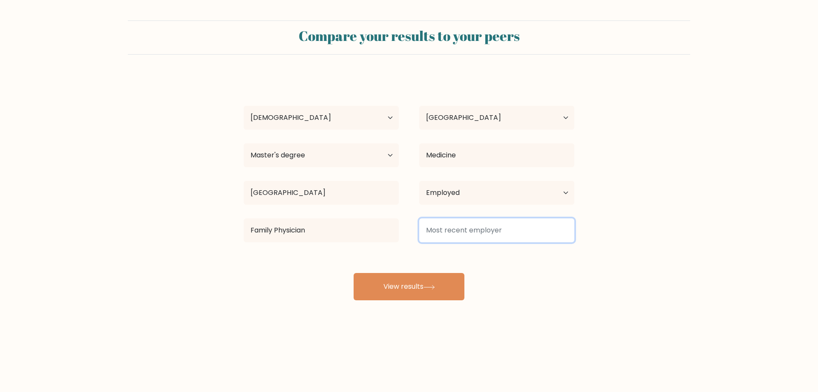
click at [457, 229] on input at bounding box center [496, 230] width 155 height 24
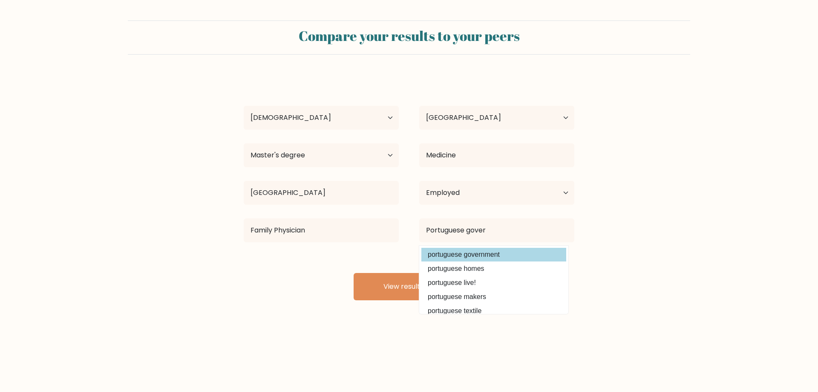
click at [460, 252] on option "portuguese government" at bounding box center [494, 255] width 145 height 14
type input "portuguese government"
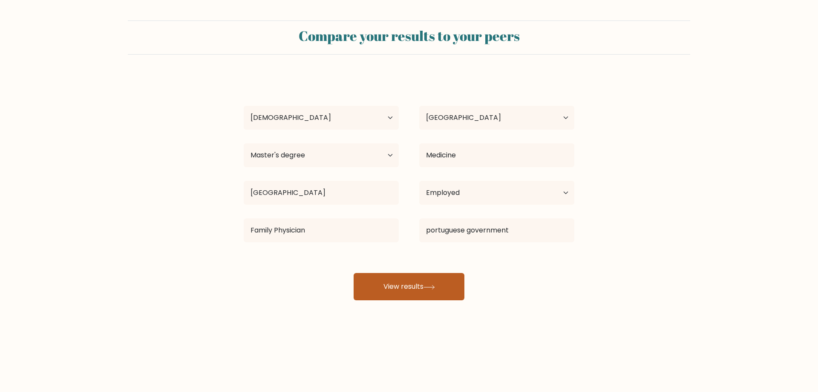
click at [405, 283] on button "View results" at bounding box center [409, 286] width 111 height 27
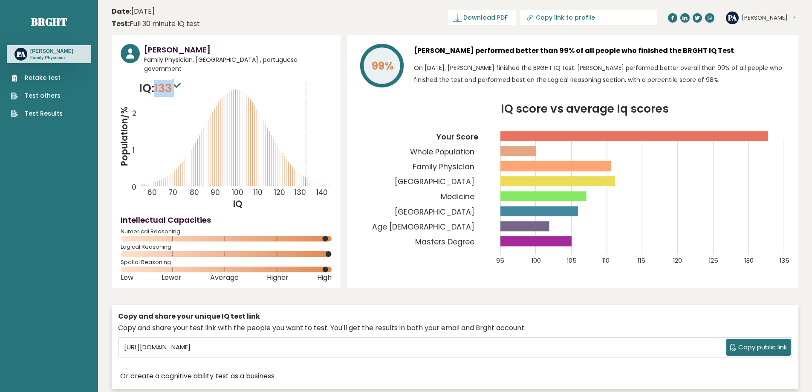
drag, startPoint x: 157, startPoint y: 80, endPoint x: 180, endPoint y: 80, distance: 23.4
click at [180, 80] on span "133" at bounding box center [168, 88] width 29 height 16
click at [180, 80] on sup at bounding box center [177, 85] width 11 height 12
drag, startPoint x: 443, startPoint y: 52, endPoint x: 746, endPoint y: 78, distance: 303.3
click at [746, 78] on div "[PERSON_NAME] performed better than 99% of all people who finished the BRGHT IQ…" at bounding box center [602, 67] width 376 height 47
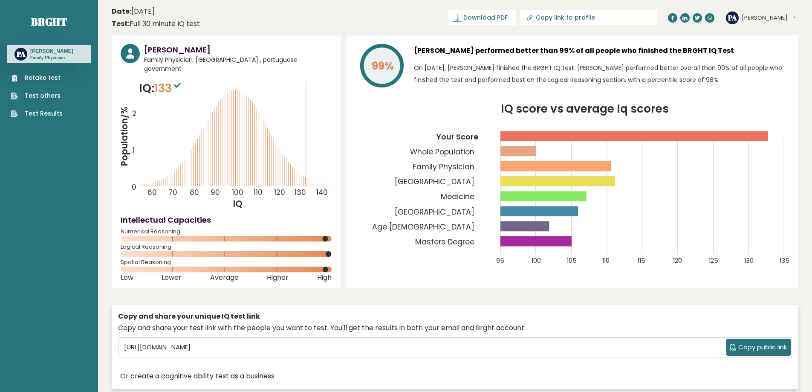
click at [746, 78] on p "On [DATE], [PERSON_NAME] finished the BRGHT IQ test. [PERSON_NAME] performed be…" at bounding box center [602, 74] width 376 height 24
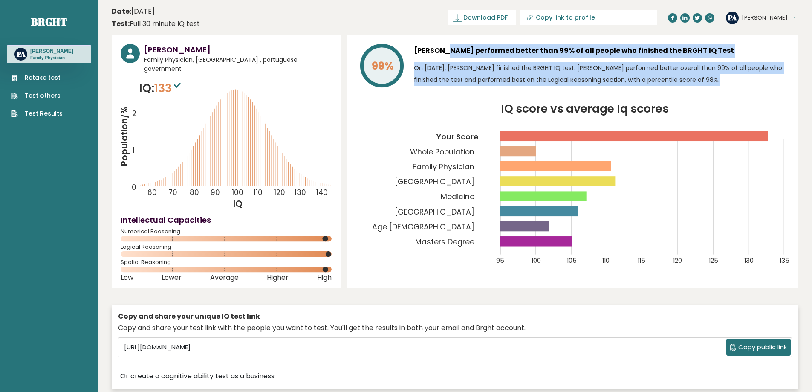
drag, startPoint x: 746, startPoint y: 78, endPoint x: 427, endPoint y: 52, distance: 319.5
click at [427, 52] on div "[PERSON_NAME] performed better than 99% of all people who finished the BRGHT IQ…" at bounding box center [602, 67] width 376 height 47
click at [464, 63] on p "On [DATE], [PERSON_NAME] finished the BRGHT IQ test. [PERSON_NAME] performed be…" at bounding box center [602, 74] width 376 height 24
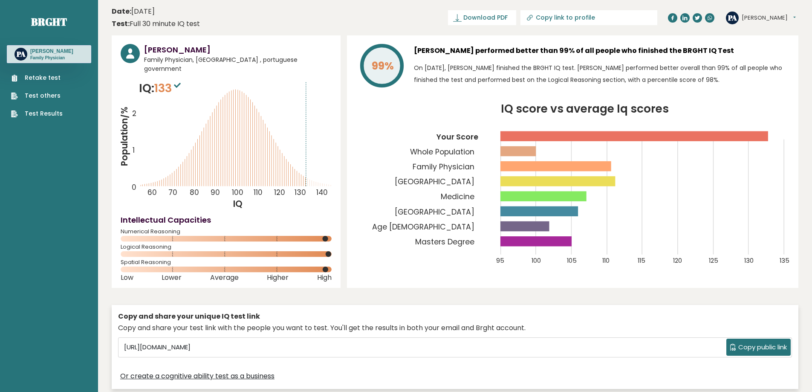
drag, startPoint x: 448, startPoint y: 54, endPoint x: 740, endPoint y: 87, distance: 293.8
click at [739, 87] on div "[PERSON_NAME] performed better than 99% of all people who finished the BRGHT IQ…" at bounding box center [602, 67] width 376 height 47
click at [740, 86] on div "Pedro Aguiar performed better than 99% of all people who finished the BRGHT IQ …" at bounding box center [602, 67] width 376 height 47
drag, startPoint x: 747, startPoint y: 82, endPoint x: 416, endPoint y: 58, distance: 332.6
click at [416, 58] on div "Pedro Aguiar performed better than 99% of all people who finished the BRGHT IQ …" at bounding box center [602, 67] width 376 height 47
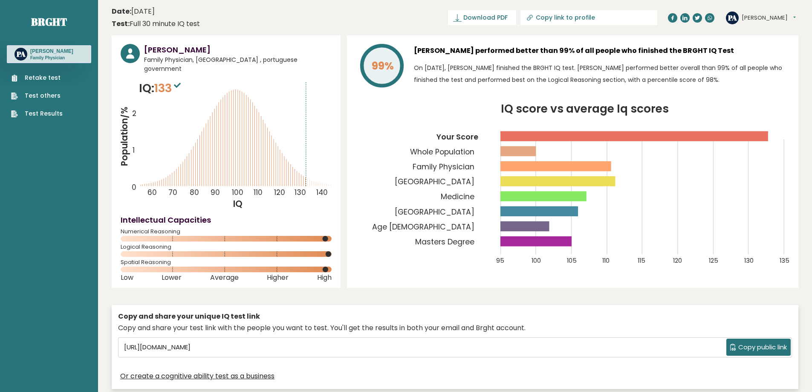
click at [489, 64] on p "On September 12, 2025, Pedro Aguiar finished the BRGHT IQ test. Pedro performed…" at bounding box center [602, 74] width 376 height 24
